Goal: Transaction & Acquisition: Purchase product/service

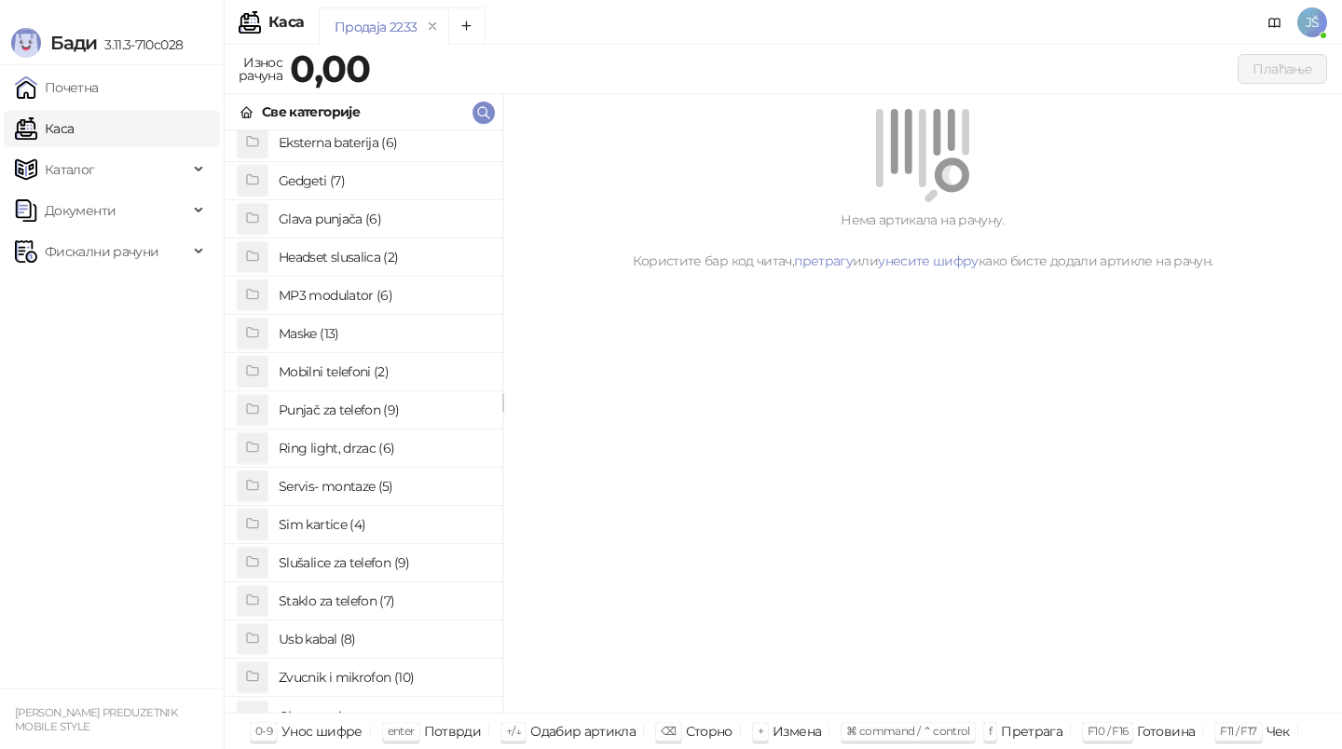
scroll to position [143, 0]
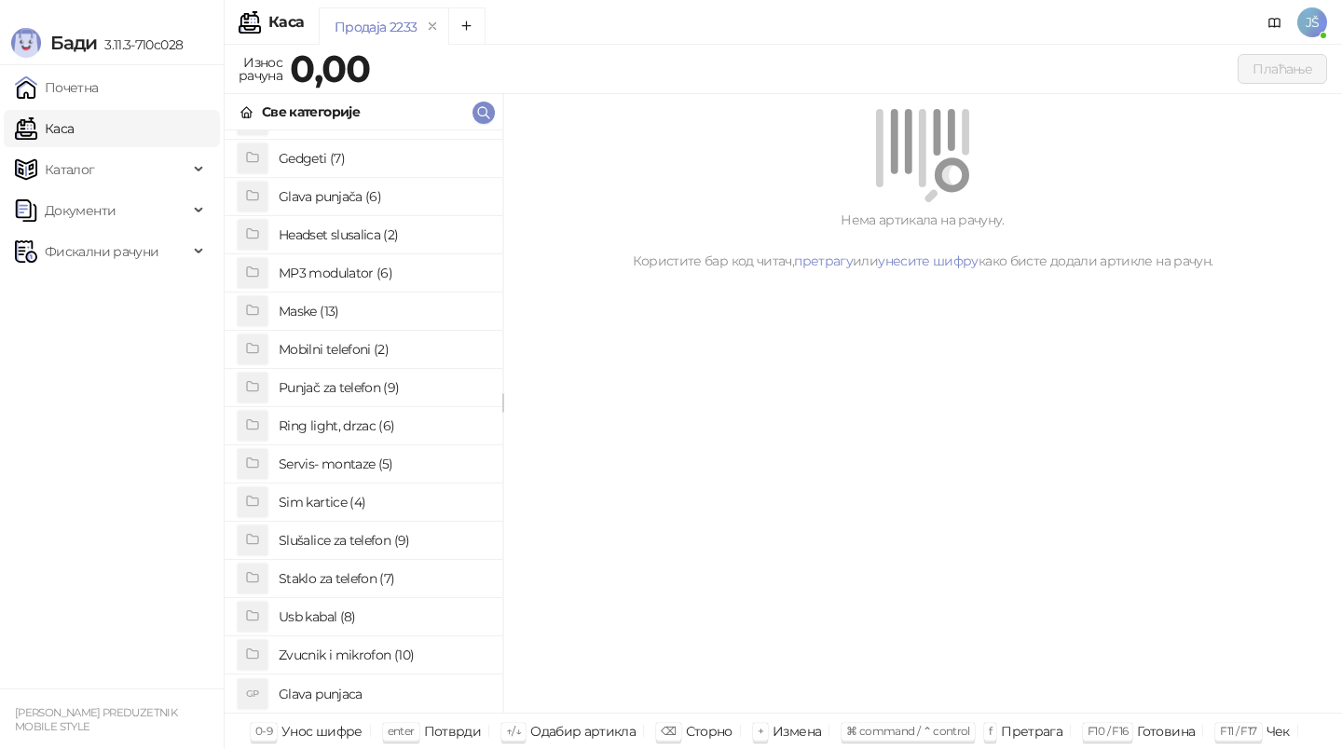
click at [367, 609] on h4 "Usb kabal (8)" at bounding box center [383, 617] width 209 height 30
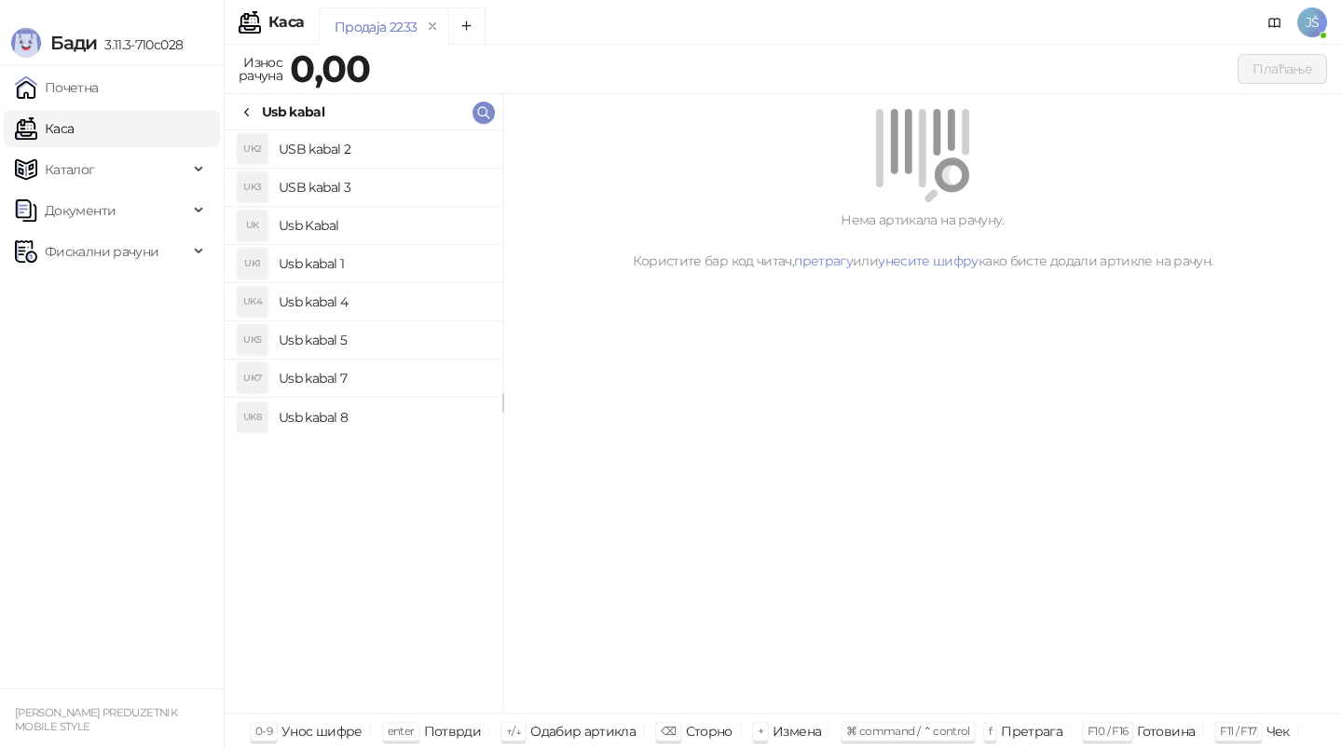
click at [389, 175] on h4 "USB kabal 3" at bounding box center [383, 187] width 209 height 30
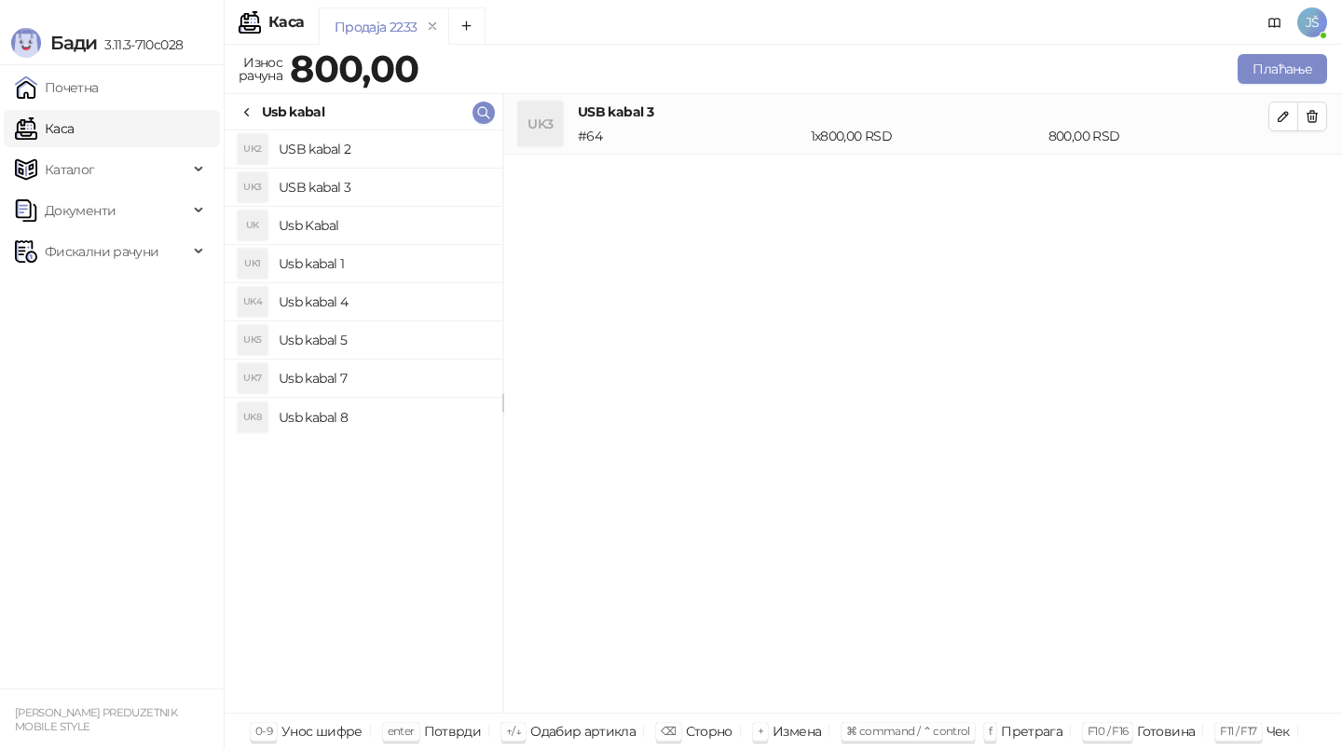
click at [448, 298] on h4 "Usb kabal 4" at bounding box center [383, 302] width 209 height 30
click at [1337, 116] on li "UK3 USB kabal 3 # 64 1 x 800,00 RSD 800,00 RSD" at bounding box center [922, 124] width 839 height 61
click at [1323, 115] on button "button" at bounding box center [1312, 117] width 30 height 30
click at [1303, 69] on button "Плаћање" at bounding box center [1281, 69] width 89 height 30
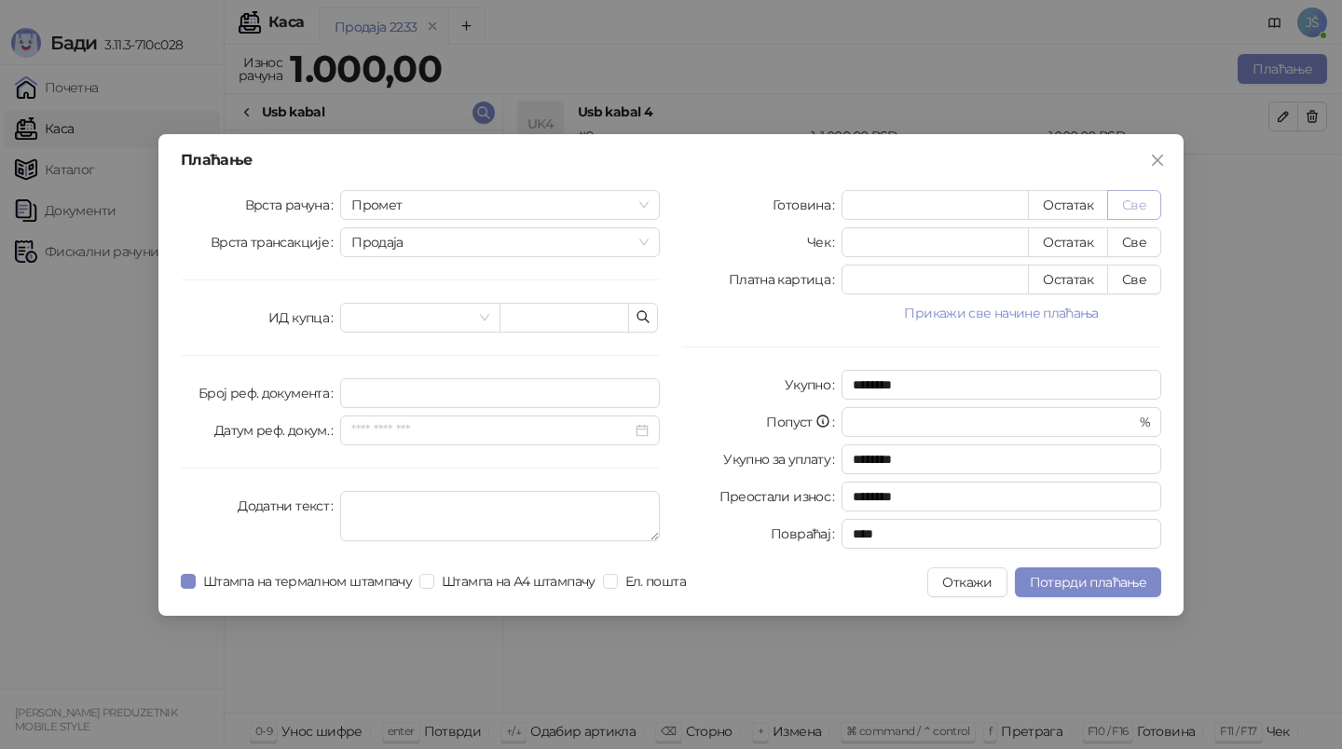
click at [1146, 206] on button "Све" at bounding box center [1134, 205] width 54 height 30
type input "****"
click at [1080, 609] on div "Плаћање Врста рачуна Промет Врста трансакције Продаја ИД купца Број реф. докуме…" at bounding box center [670, 375] width 1025 height 482
click at [1067, 579] on span "Потврди плаћање" at bounding box center [1087, 582] width 116 height 17
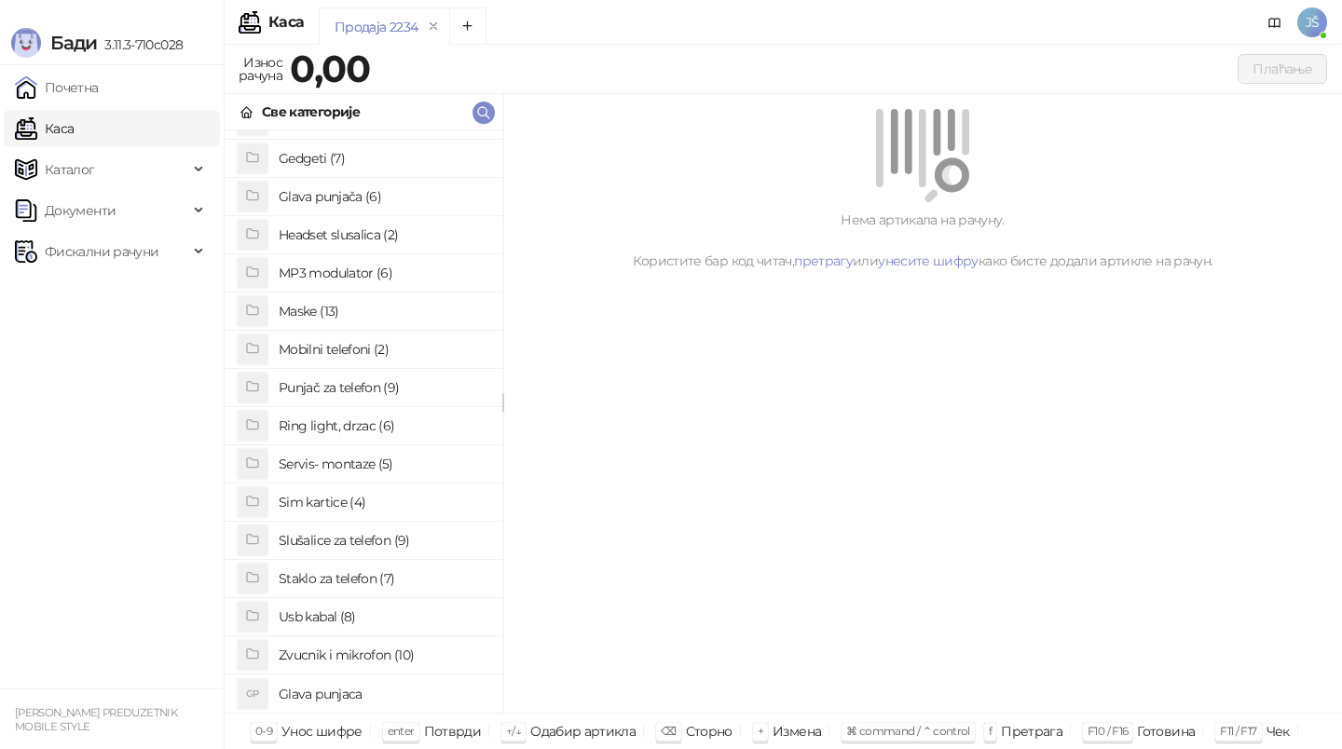
click at [306, 683] on div "Bežične slušalice za telefon (9) Eksterna baterija (6) Gedgeti (7) Glava punjač…" at bounding box center [364, 421] width 278 height 582
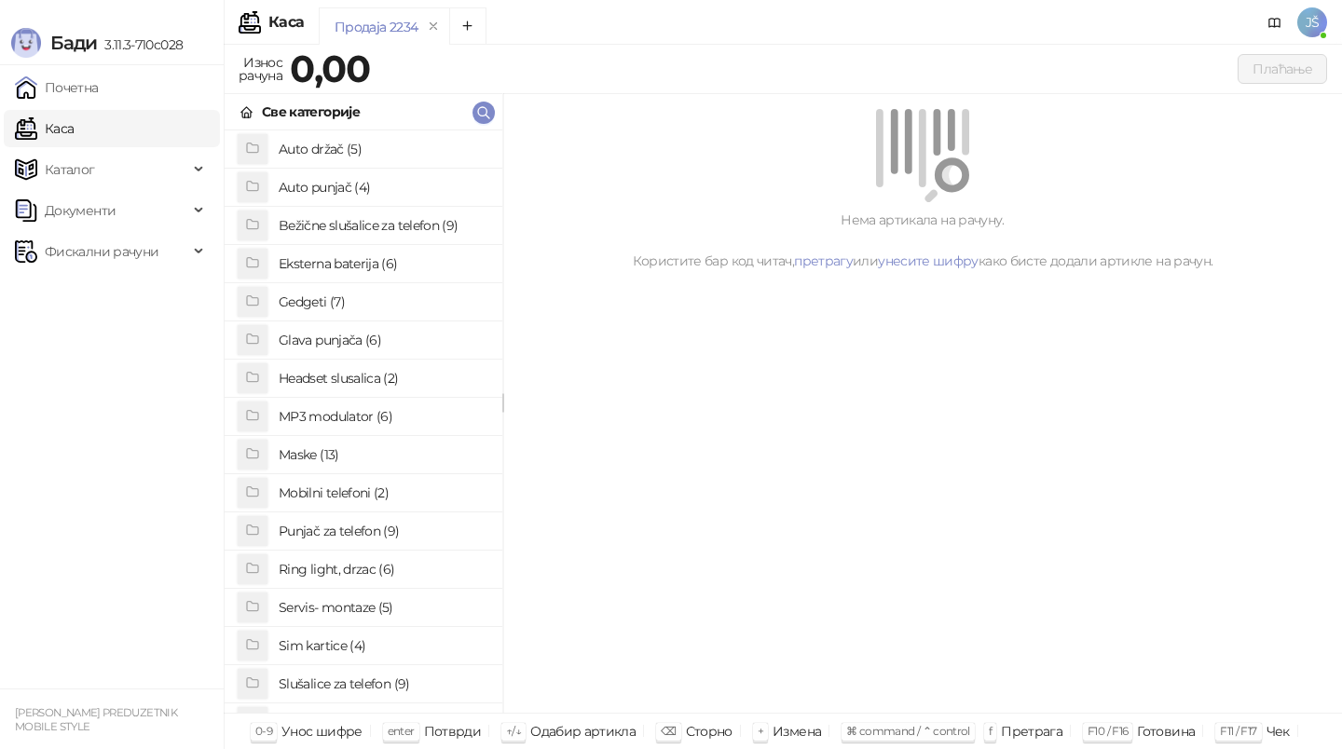
click at [374, 307] on h4 "Gedgeti (7)" at bounding box center [383, 302] width 209 height 30
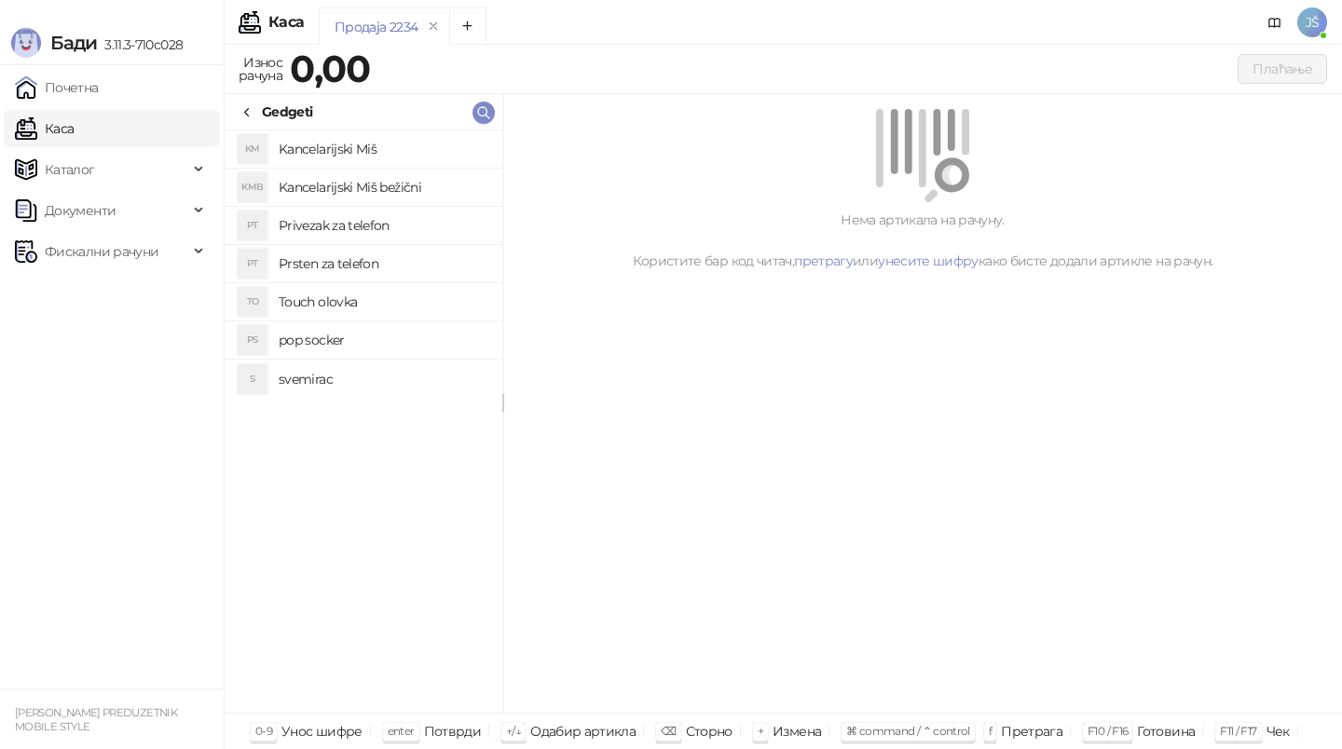
click at [386, 230] on h4 "Privezak za telefon" at bounding box center [383, 226] width 209 height 30
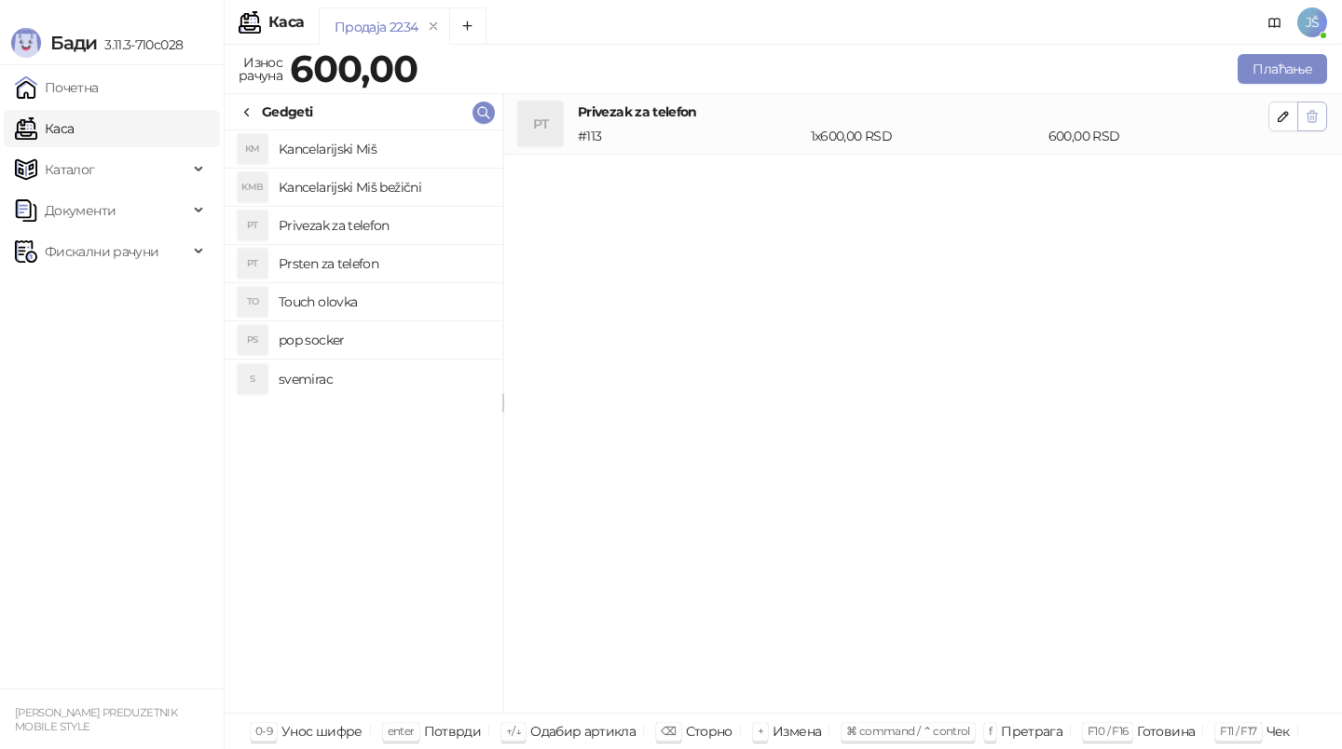
click at [1319, 115] on button "button" at bounding box center [1312, 117] width 30 height 30
